Goal: Task Accomplishment & Management: Complete application form

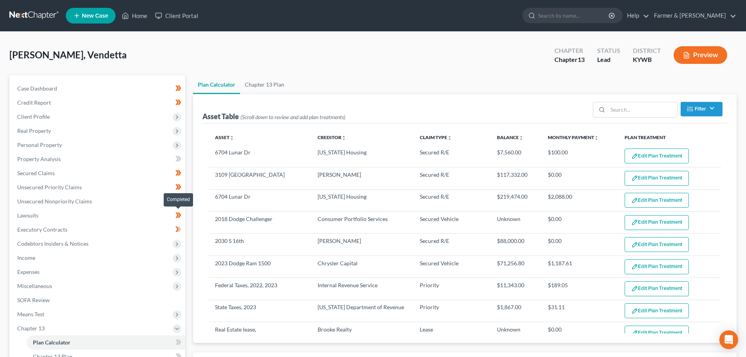
select select "59"
click at [143, 14] on link "Home" at bounding box center [134, 16] width 33 height 14
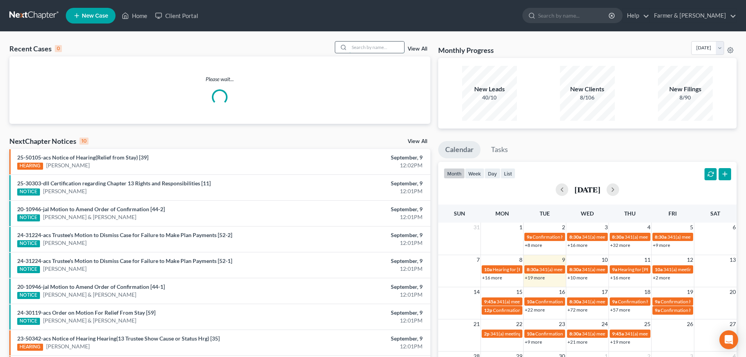
click at [364, 45] on input "search" at bounding box center [376, 47] width 55 height 11
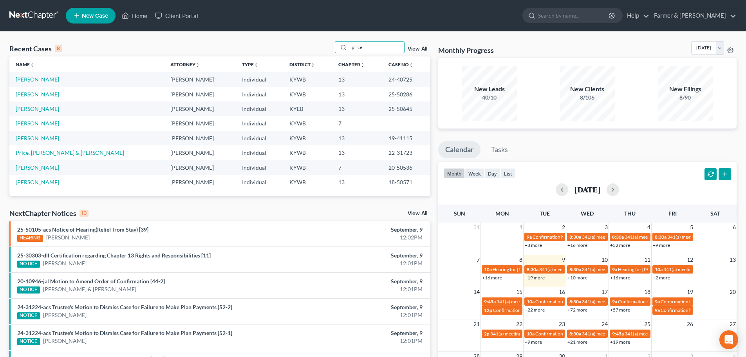
type input "price"
click at [37, 79] on link "[PERSON_NAME]" at bounding box center [37, 79] width 43 height 7
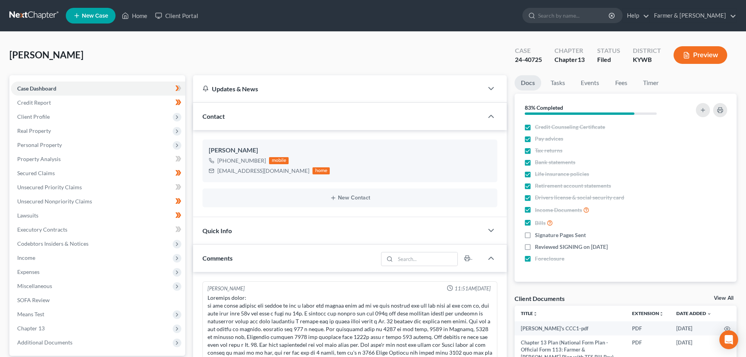
scroll to position [101, 0]
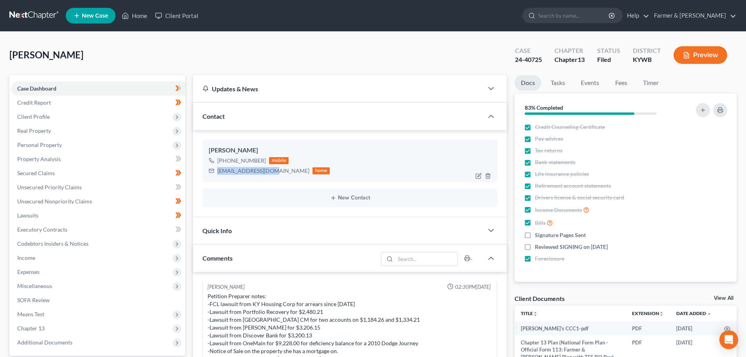
drag, startPoint x: 217, startPoint y: 172, endPoint x: 269, endPoint y: 178, distance: 51.7
click at [269, 178] on div "[PERSON_NAME] [PHONE_NUMBER] mobile [EMAIL_ADDRESS][DOMAIN_NAME] home" at bounding box center [350, 160] width 295 height 42
drag, startPoint x: 242, startPoint y: 179, endPoint x: 230, endPoint y: 181, distance: 12.2
click at [242, 179] on div "[PERSON_NAME] [PHONE_NUMBER] mobile [EMAIL_ADDRESS][DOMAIN_NAME] home" at bounding box center [350, 160] width 295 height 42
click at [225, 182] on div "[PERSON_NAME] [PHONE_NUMBER] mobile [EMAIL_ADDRESS][DOMAIN_NAME] home" at bounding box center [350, 160] width 295 height 42
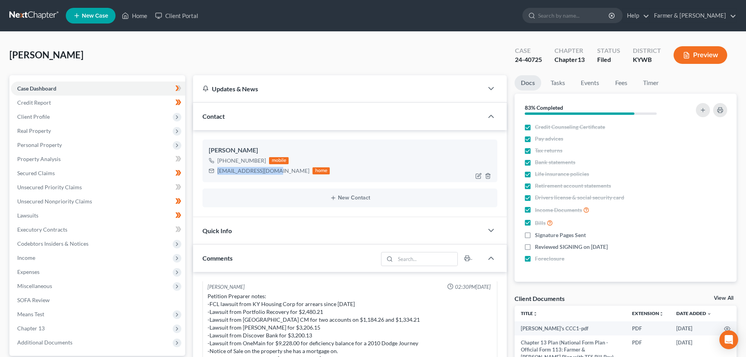
drag, startPoint x: 217, startPoint y: 169, endPoint x: 272, endPoint y: 168, distance: 54.5
click at [272, 168] on div "[EMAIL_ADDRESS][DOMAIN_NAME]" at bounding box center [263, 171] width 92 height 8
click at [143, 15] on link "Home" at bounding box center [134, 16] width 33 height 14
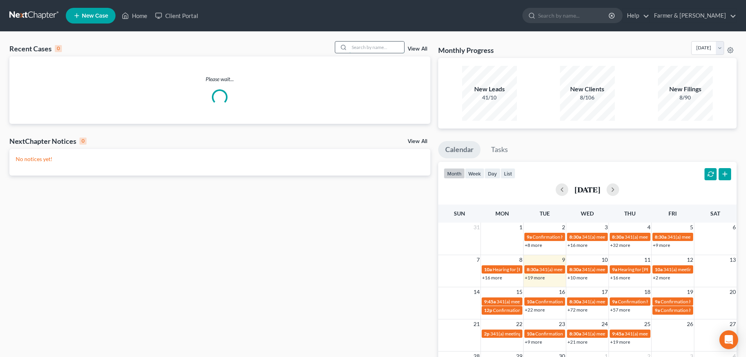
click at [365, 50] on input "search" at bounding box center [376, 47] width 55 height 11
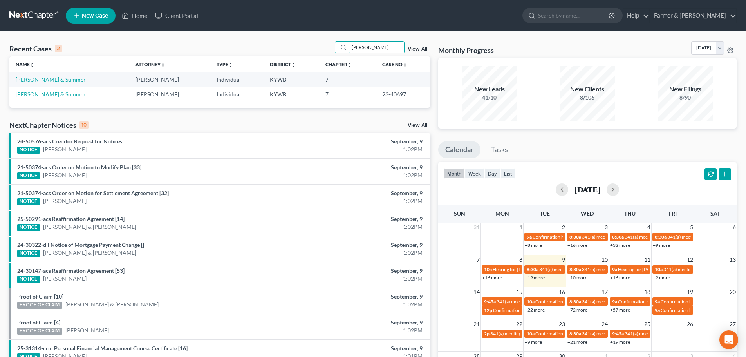
type input "[PERSON_NAME]"
click at [63, 76] on link "[PERSON_NAME] & Summer" at bounding box center [51, 79] width 70 height 7
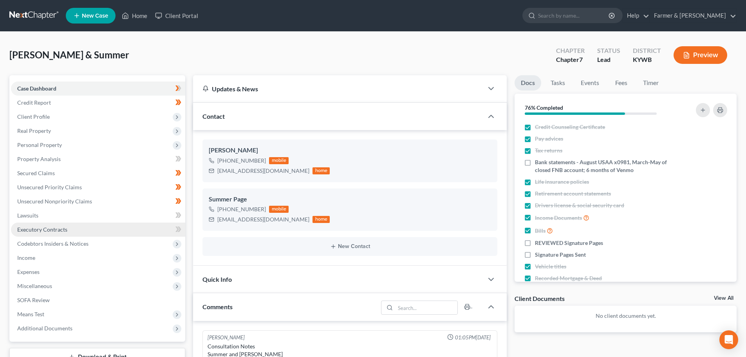
scroll to position [151, 0]
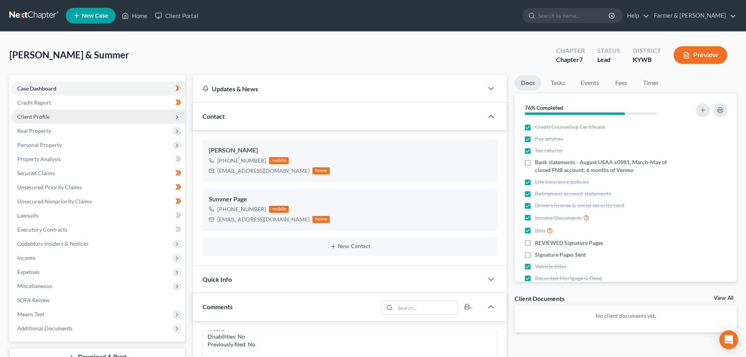
click at [42, 110] on span "Client Profile" at bounding box center [98, 117] width 174 height 14
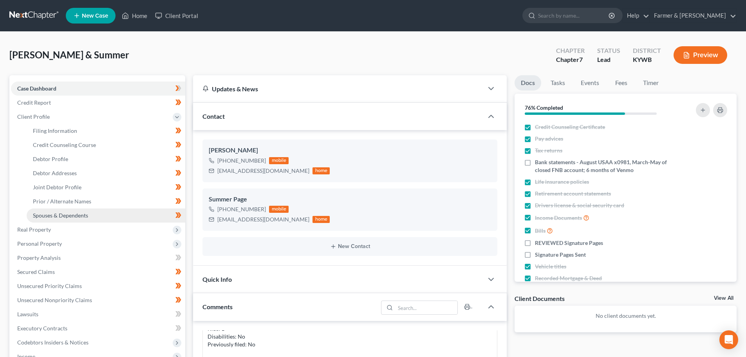
click at [62, 213] on span "Spouses & Dependents" at bounding box center [60, 215] width 55 height 7
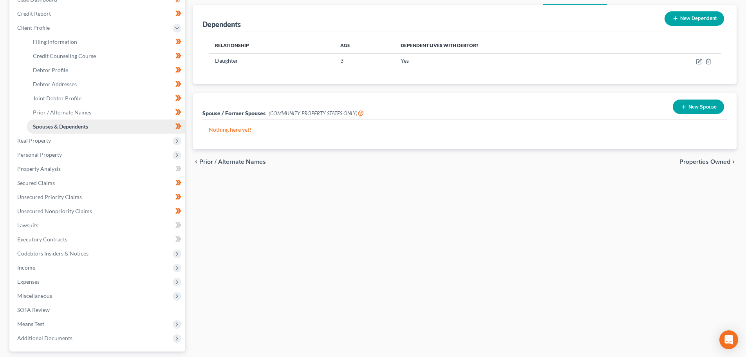
scroll to position [118, 0]
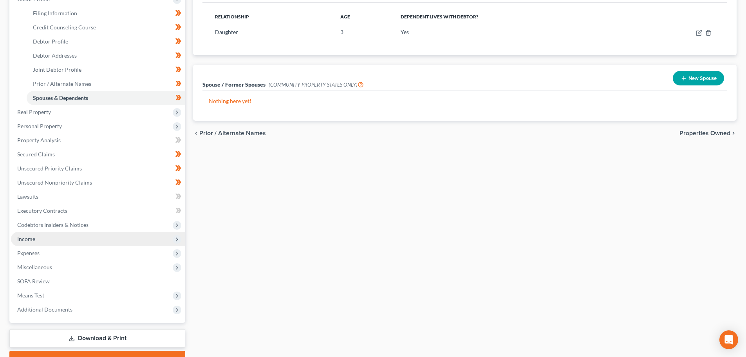
click at [43, 237] on span "Income" at bounding box center [98, 239] width 174 height 14
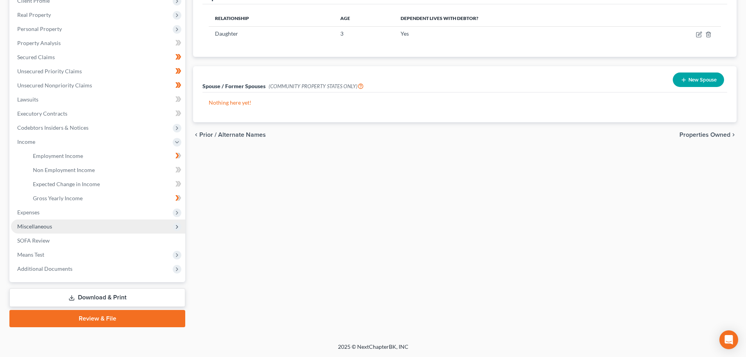
scroll to position [116, 0]
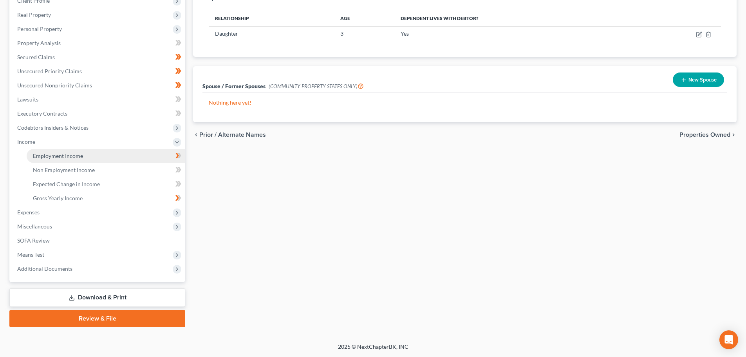
click at [62, 156] on span "Employment Income" at bounding box center [58, 155] width 50 height 7
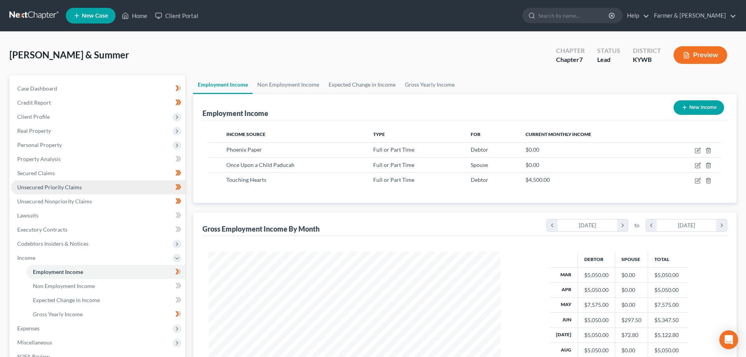
scroll to position [146, 308]
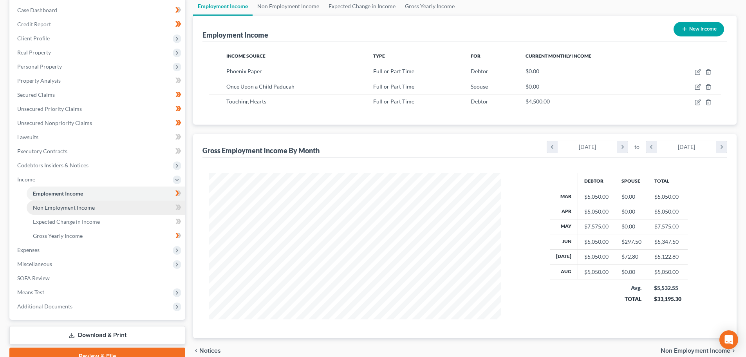
click at [82, 206] on span "Non Employment Income" at bounding box center [64, 207] width 62 height 7
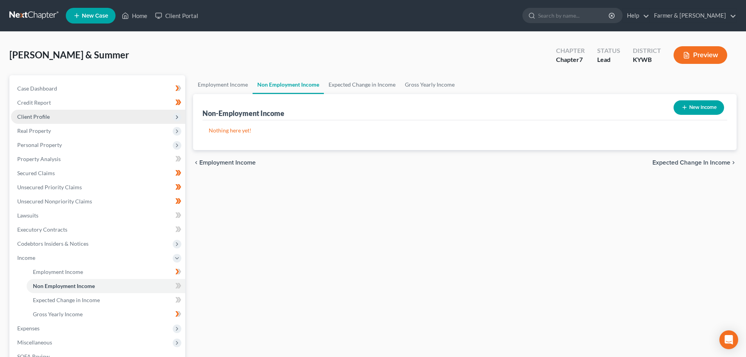
click at [39, 118] on span "Client Profile" at bounding box center [33, 116] width 33 height 7
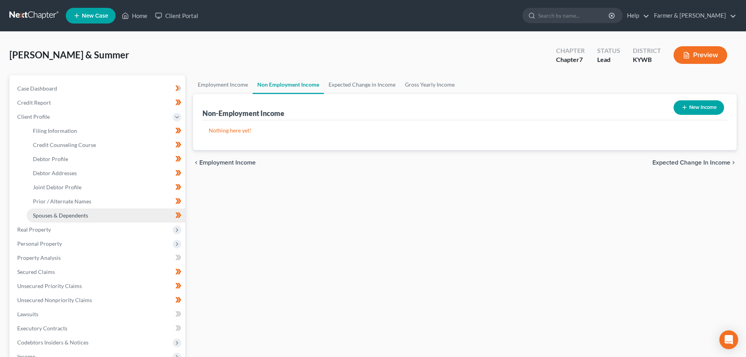
click at [57, 213] on span "Spouses & Dependents" at bounding box center [60, 215] width 55 height 7
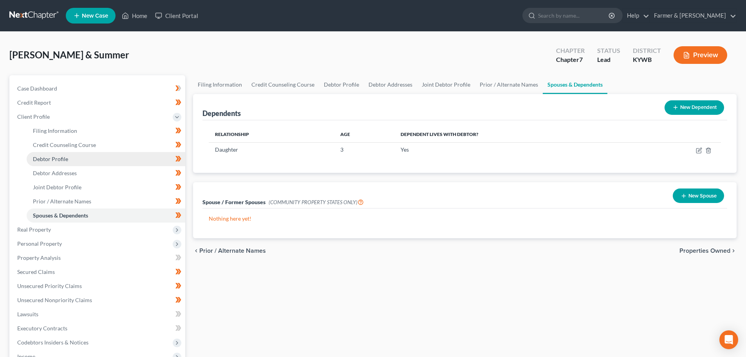
click at [65, 161] on span "Debtor Profile" at bounding box center [50, 159] width 35 height 7
select select "1"
select select "2"
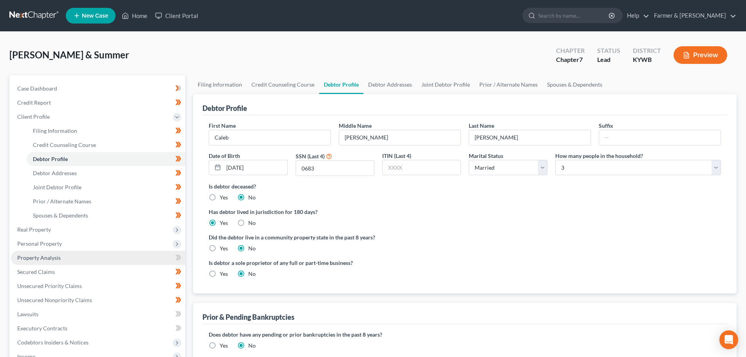
click at [40, 256] on span "Property Analysis" at bounding box center [38, 257] width 43 height 7
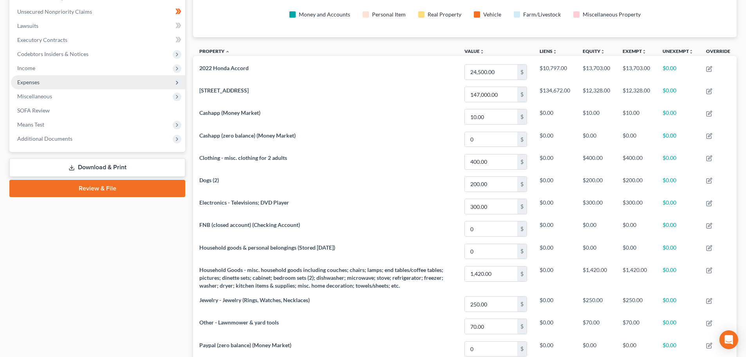
scroll to position [163, 0]
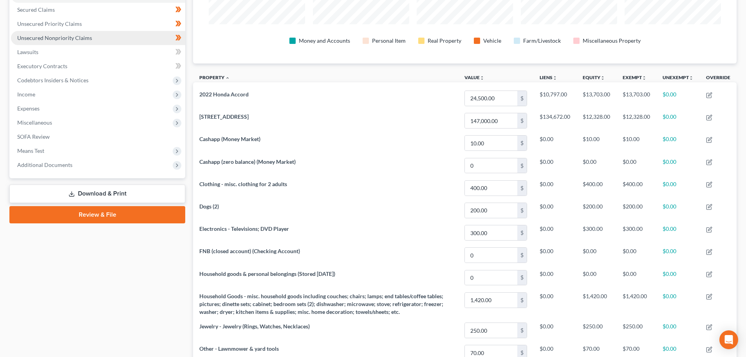
click at [47, 37] on span "Unsecured Nonpriority Claims" at bounding box center [54, 37] width 75 height 7
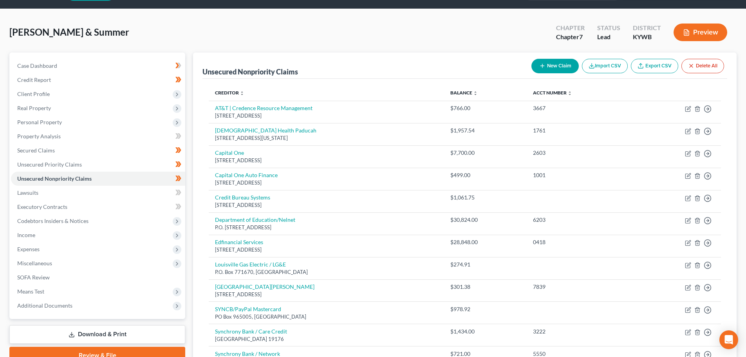
scroll to position [2, 0]
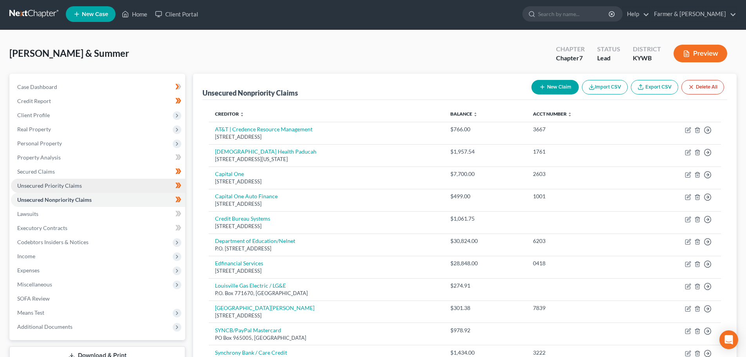
click at [87, 186] on link "Unsecured Priority Claims" at bounding box center [98, 186] width 174 height 14
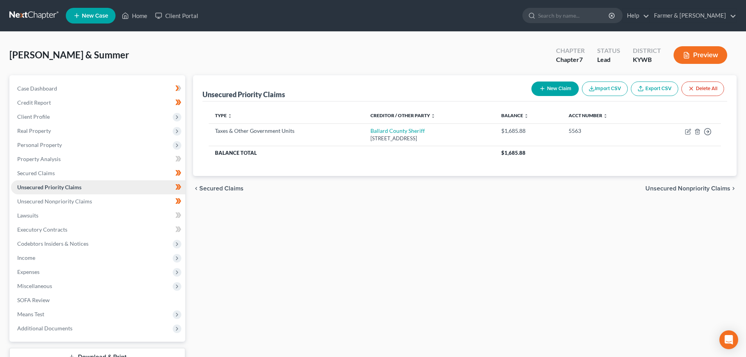
click at [81, 180] on link "Unsecured Priority Claims" at bounding box center [98, 187] width 174 height 14
click at [49, 172] on span "Secured Claims" at bounding box center [36, 173] width 38 height 7
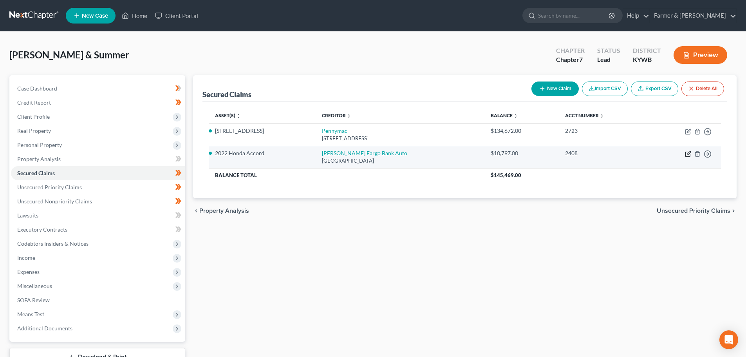
click at [689, 153] on icon "button" at bounding box center [688, 154] width 6 height 6
select select "3"
select select "2"
select select "0"
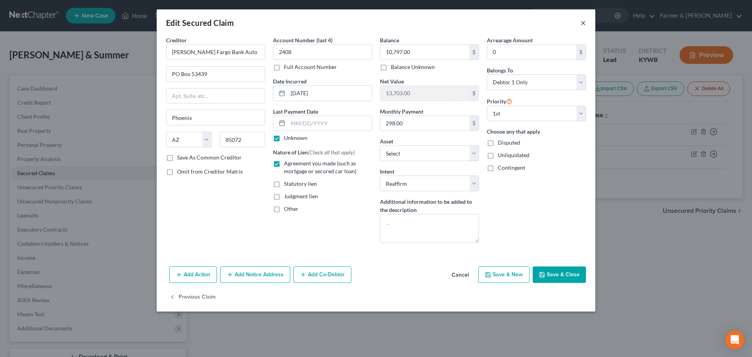
drag, startPoint x: 582, startPoint y: 22, endPoint x: 589, endPoint y: 33, distance: 13.3
click at [582, 22] on button "×" at bounding box center [583, 22] width 5 height 9
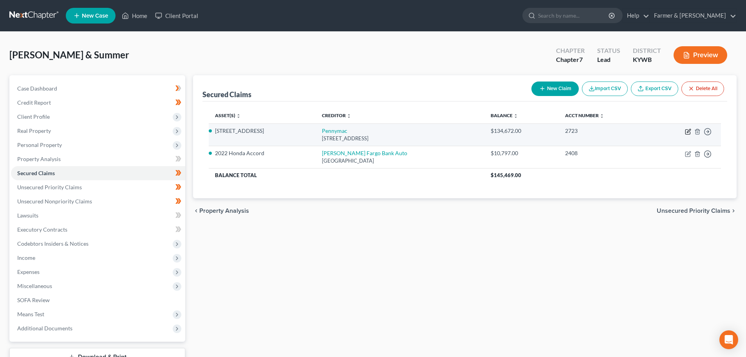
click at [687, 130] on icon "button" at bounding box center [688, 131] width 6 height 6
select select "4"
select select "6"
select select "2"
select select "0"
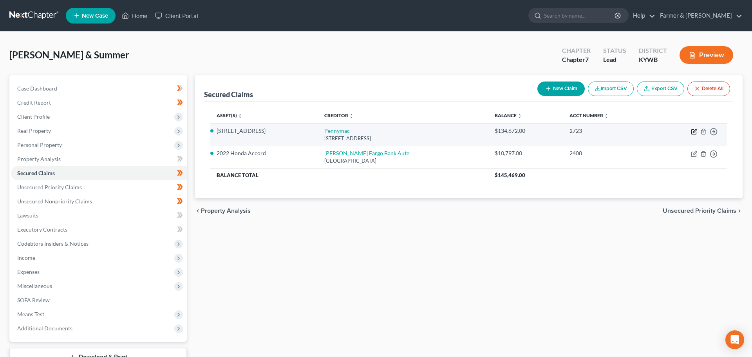
select select "0"
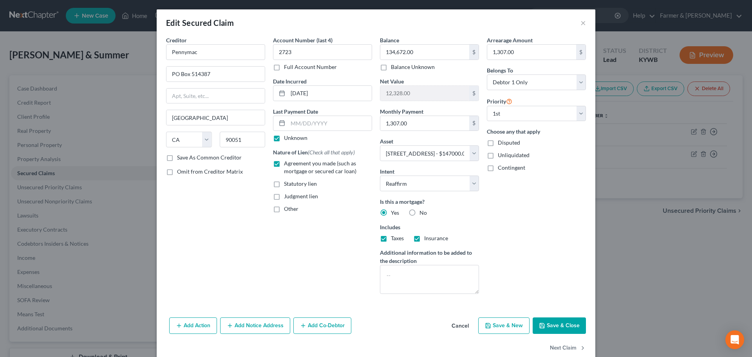
click at [577, 22] on div "Edit Secured Claim ×" at bounding box center [376, 22] width 439 height 27
click at [581, 22] on button "×" at bounding box center [583, 22] width 5 height 9
